Goal: Task Accomplishment & Management: Use online tool/utility

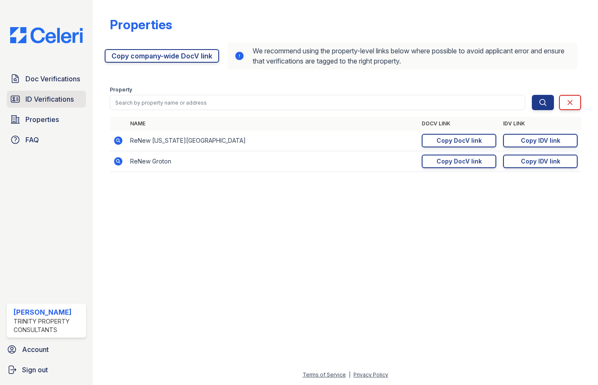
click at [59, 104] on span "ID Verifications" at bounding box center [49, 99] width 48 height 10
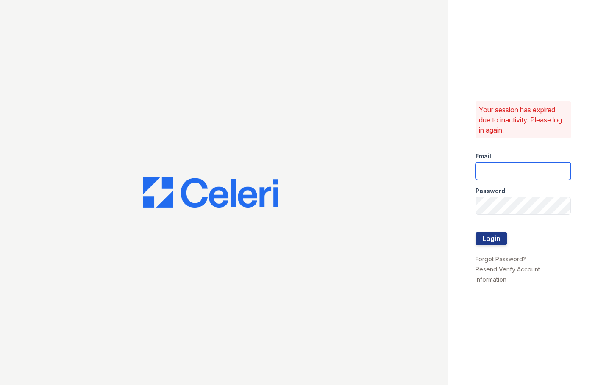
type input "ADavenport@trinity-pm.com"
click at [488, 239] on button "Login" at bounding box center [491, 239] width 32 height 14
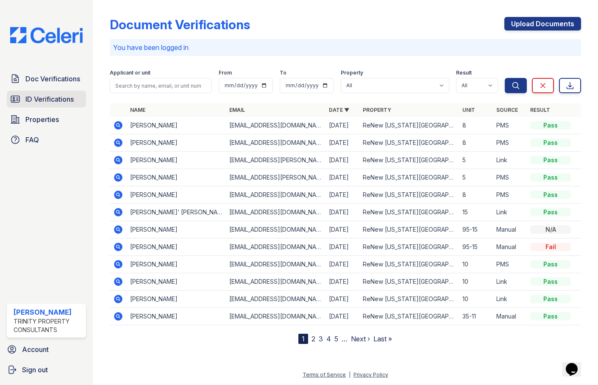
click at [56, 97] on span "ID Verifications" at bounding box center [49, 99] width 48 height 10
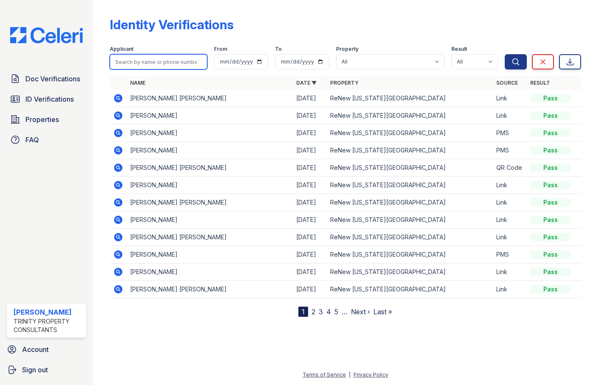
click at [177, 63] on input "search" at bounding box center [158, 61] width 97 height 15
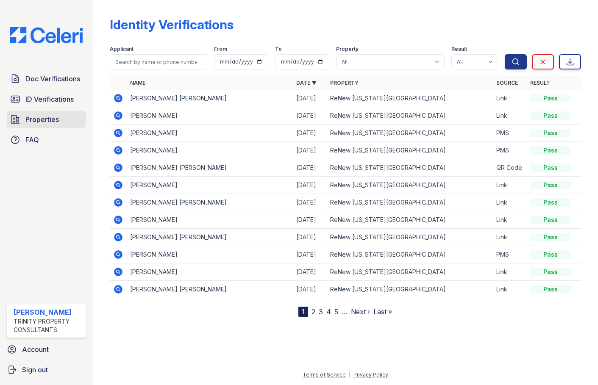
click at [45, 116] on span "Properties" at bounding box center [41, 119] width 33 height 10
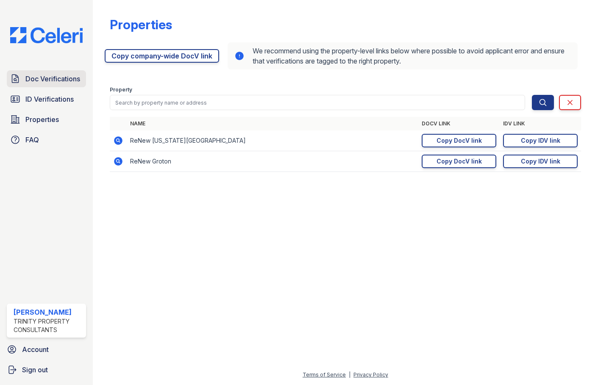
click at [66, 79] on span "Doc Verifications" at bounding box center [52, 79] width 55 height 10
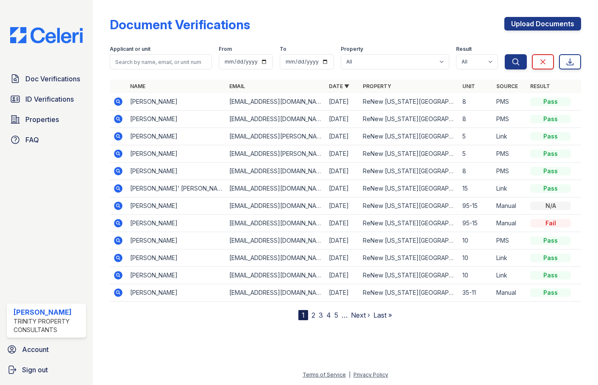
click at [116, 223] on icon at bounding box center [118, 223] width 10 height 10
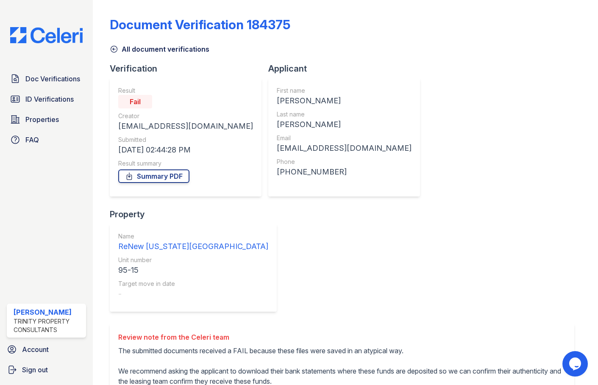
scroll to position [14, 0]
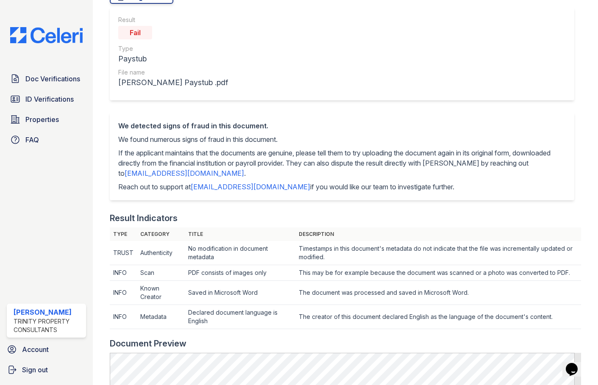
scroll to position [85, 0]
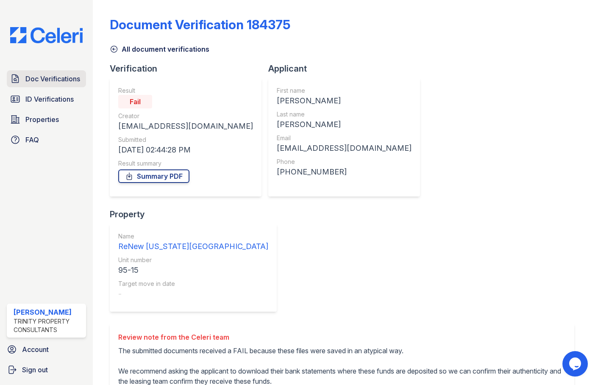
click at [64, 80] on span "Doc Verifications" at bounding box center [52, 79] width 55 height 10
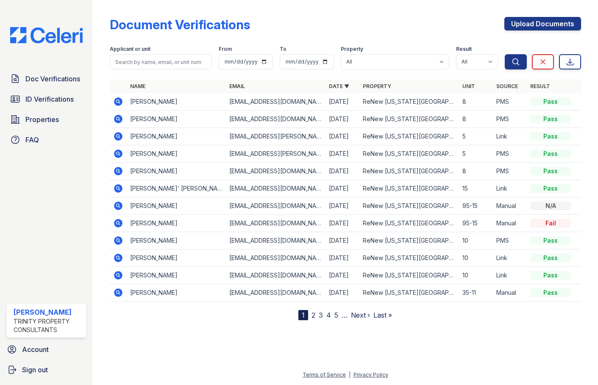
click at [119, 205] on icon at bounding box center [117, 205] width 2 height 2
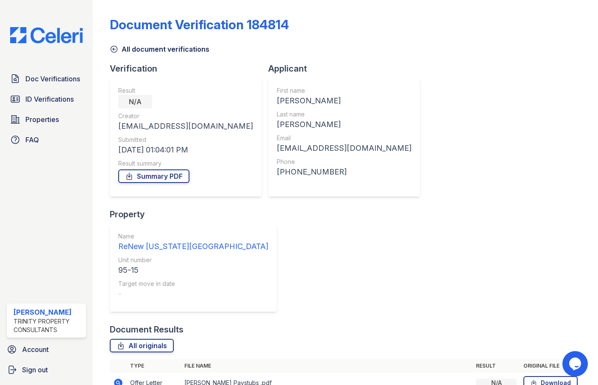
click at [117, 378] on icon at bounding box center [118, 383] width 10 height 10
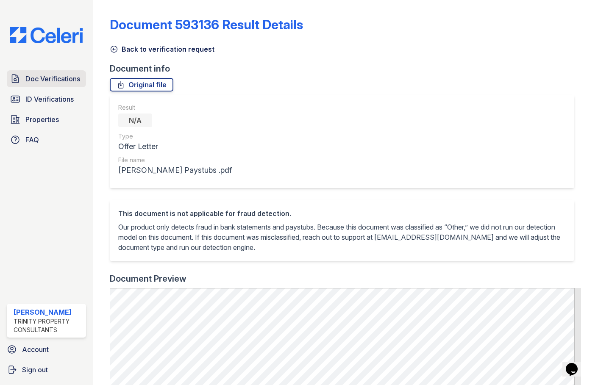
click at [41, 80] on span "Doc Verifications" at bounding box center [52, 79] width 55 height 10
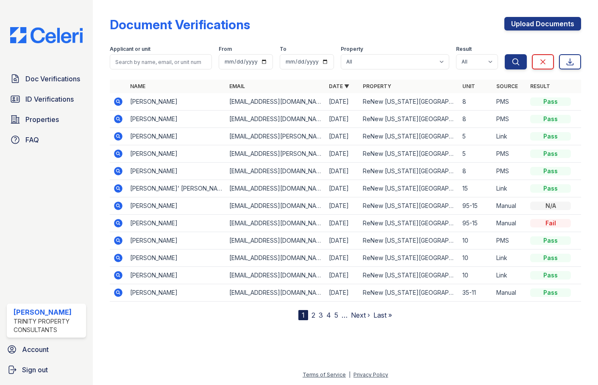
click at [119, 188] on icon at bounding box center [117, 188] width 2 height 2
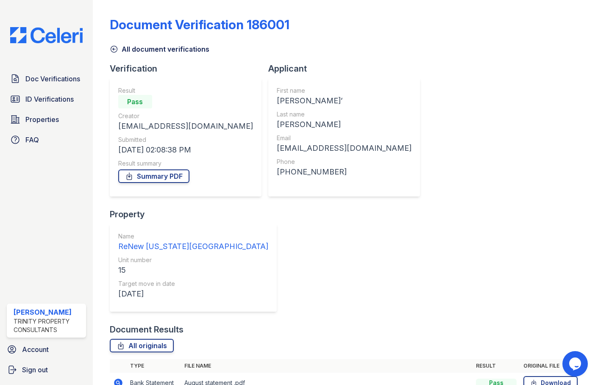
click at [116, 378] on icon at bounding box center [118, 383] width 10 height 10
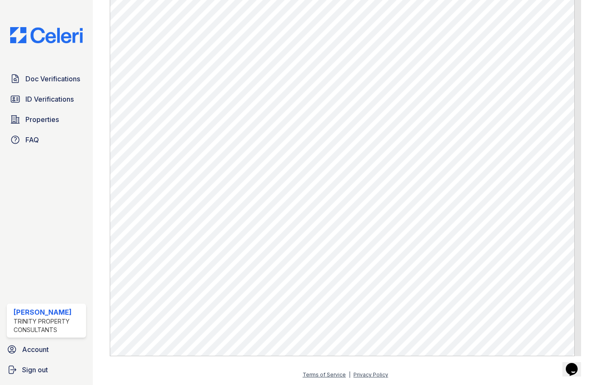
scroll to position [415, 0]
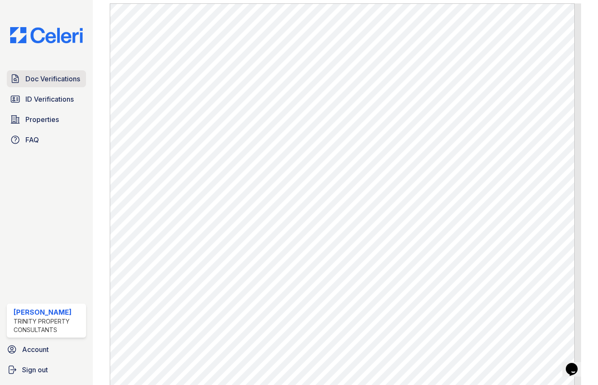
click at [39, 76] on span "Doc Verifications" at bounding box center [52, 79] width 55 height 10
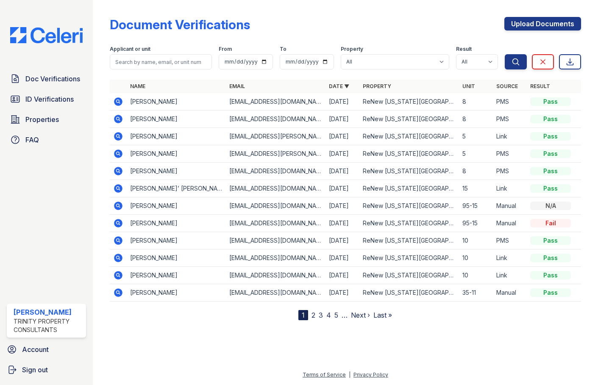
click at [118, 187] on icon at bounding box center [118, 188] width 10 height 10
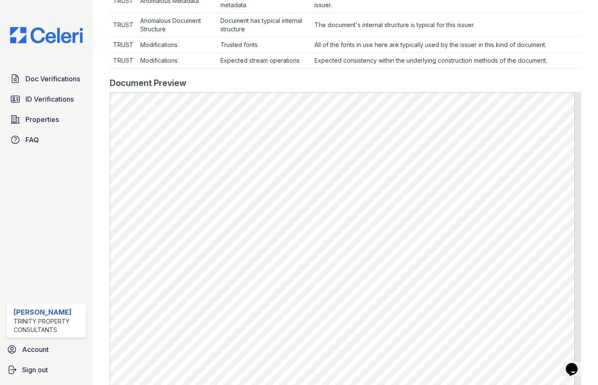
scroll to position [339, 0]
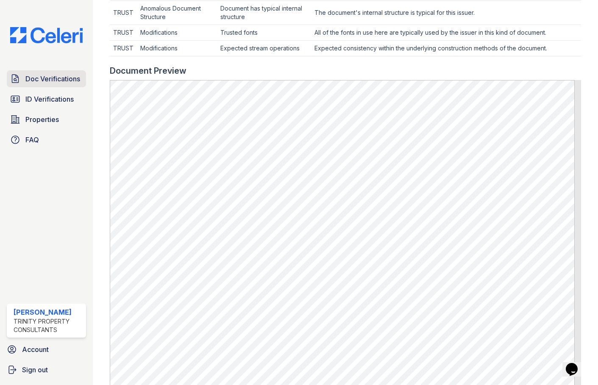
click at [53, 82] on span "Doc Verifications" at bounding box center [52, 79] width 55 height 10
